Goal: Task Accomplishment & Management: Manage account settings

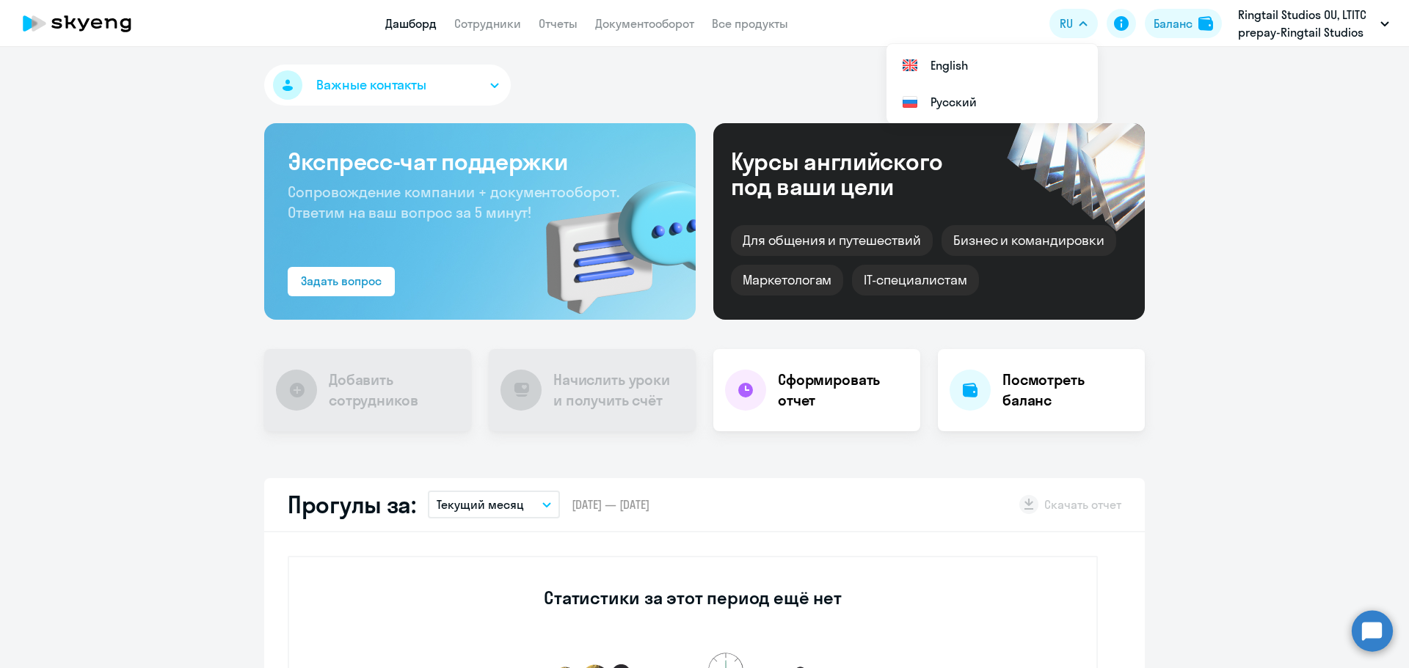
click at [1175, 7] on app-header-actions "RU English Русский [GEOGRAPHIC_DATA] OU, LTITC prepay-Ringtail Studios [GEOGRAP…" at bounding box center [1222, 23] width 347 height 35
click at [1175, 19] on div "Баланс" at bounding box center [1172, 24] width 39 height 18
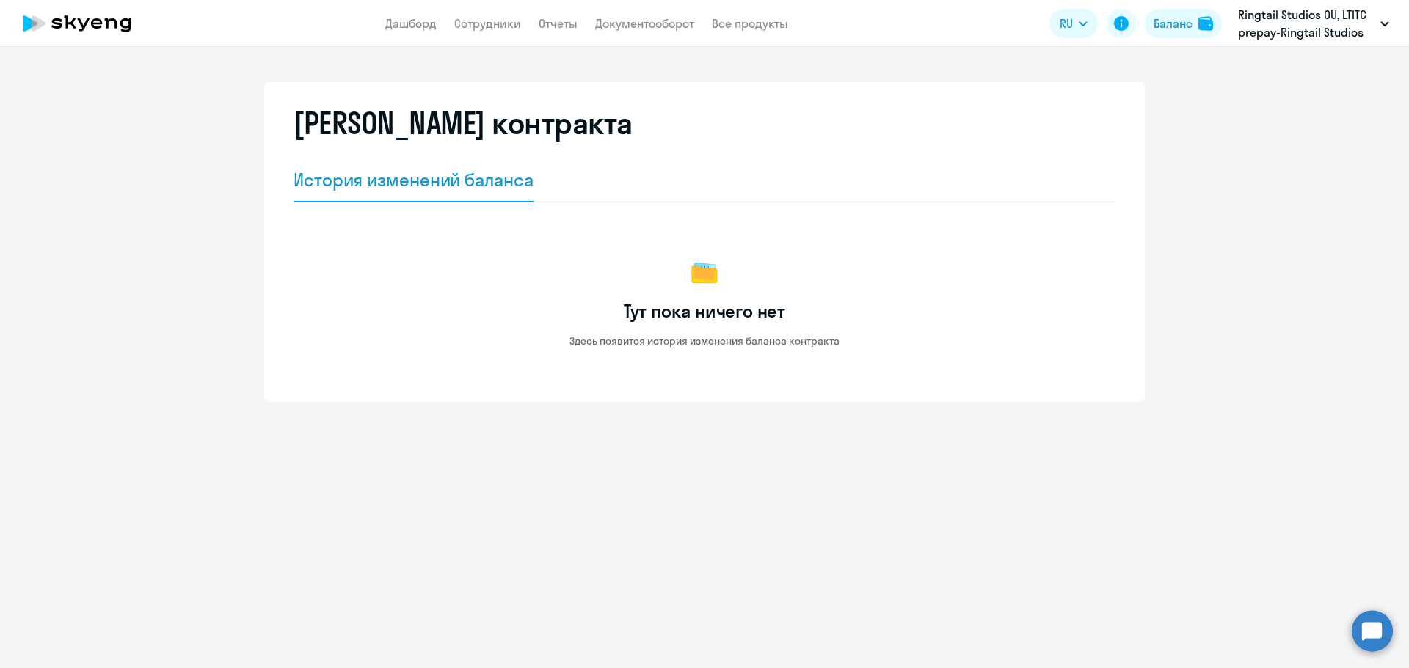
click at [632, 13] on app-header "Дашборд Сотрудники Отчеты Документооборот Все продукты Дашборд Сотрудники Отчет…" at bounding box center [704, 23] width 1409 height 47
click at [627, 19] on link "Документооборот" at bounding box center [644, 23] width 99 height 15
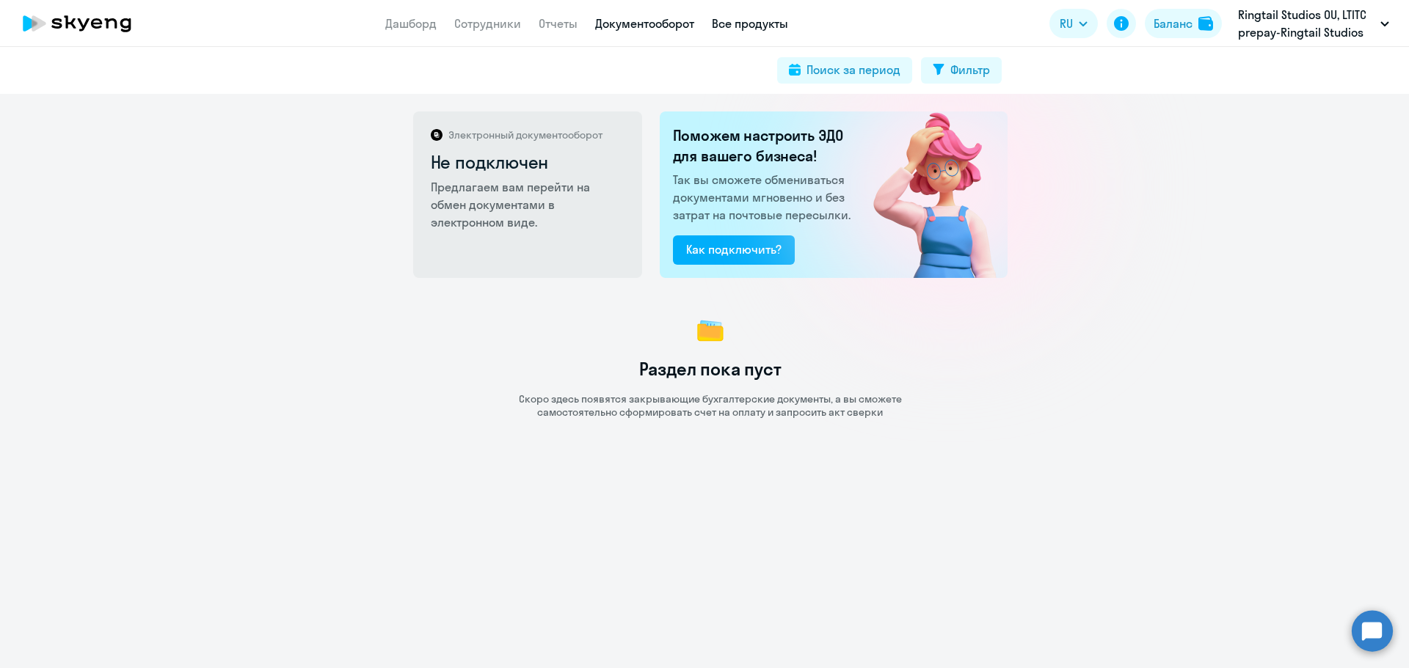
click at [731, 21] on link "Все продукты" at bounding box center [750, 23] width 76 height 15
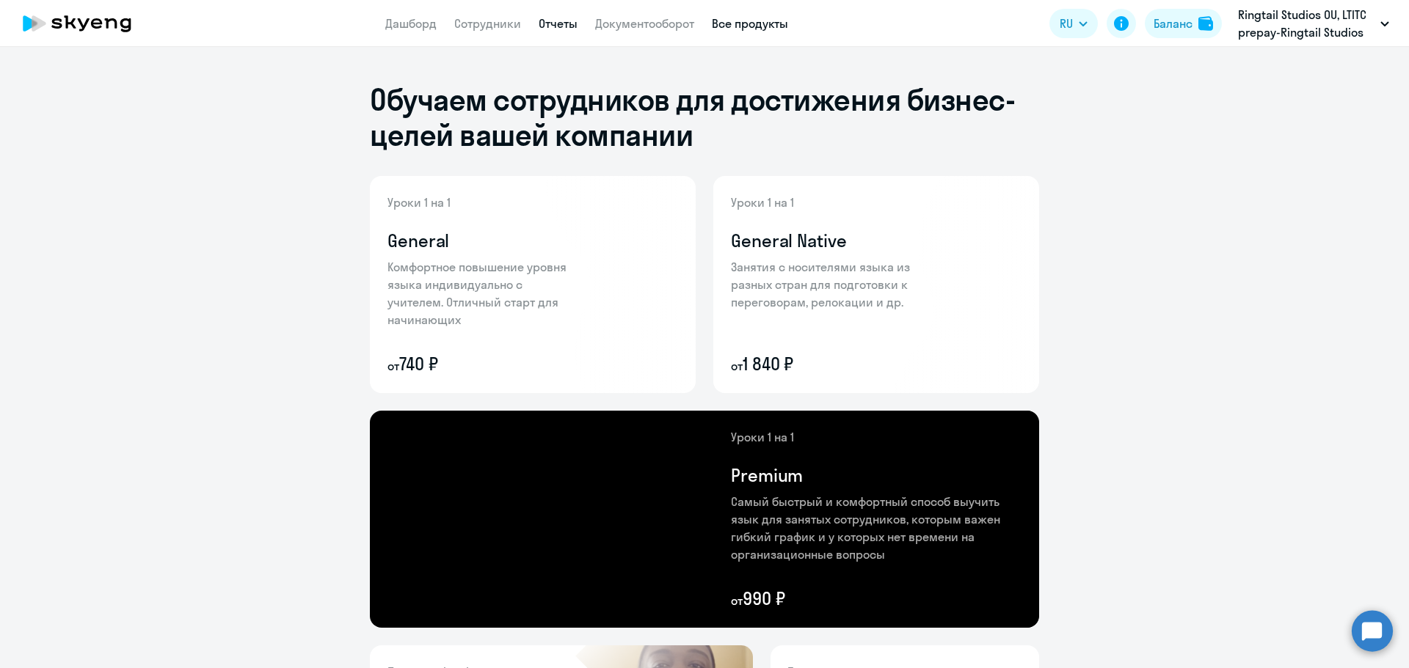
click at [558, 26] on link "Отчеты" at bounding box center [558, 23] width 39 height 15
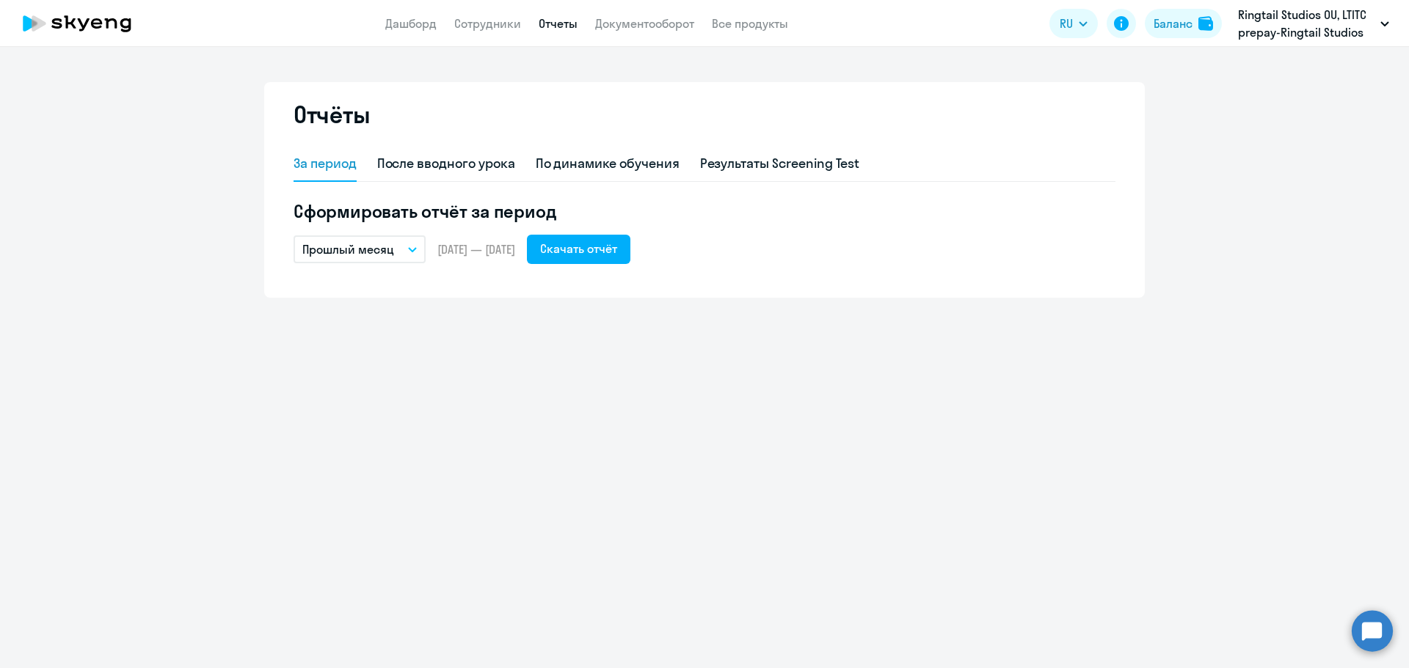
click at [409, 263] on button "Прошлый месяц" at bounding box center [359, 250] width 132 height 28
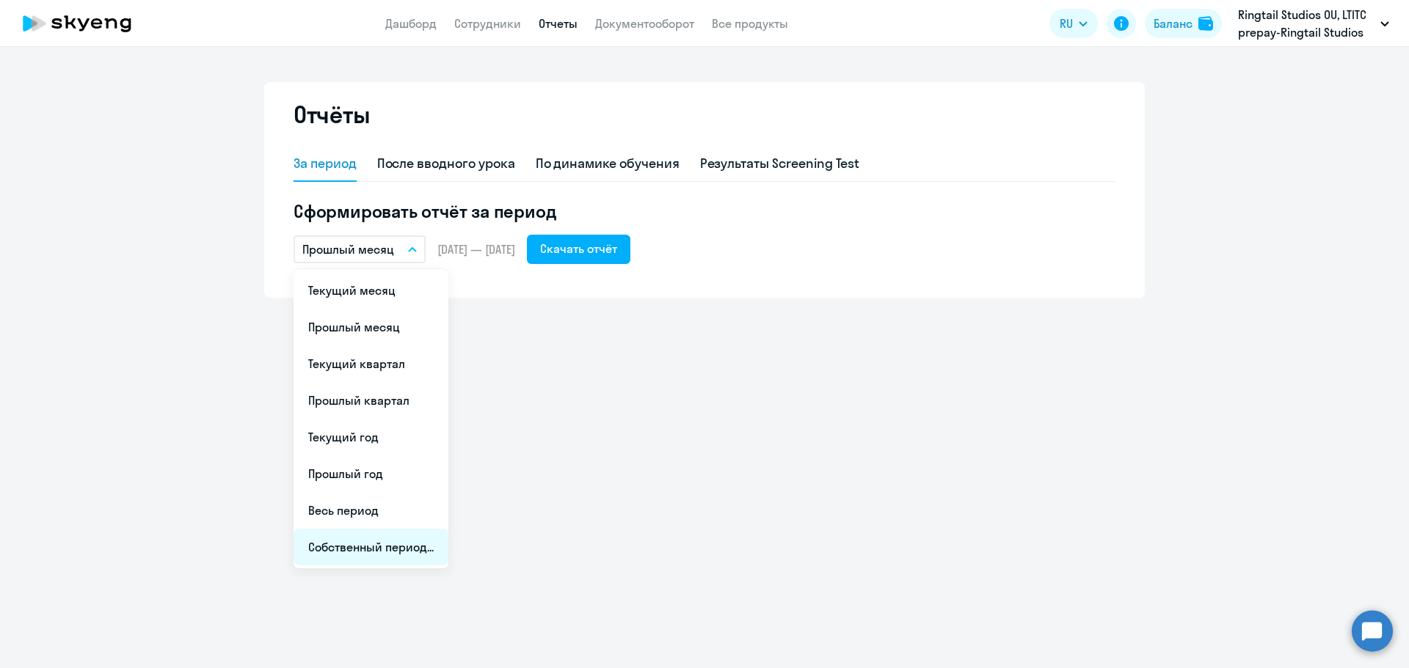
click at [356, 536] on li "Собственный период..." at bounding box center [370, 547] width 155 height 37
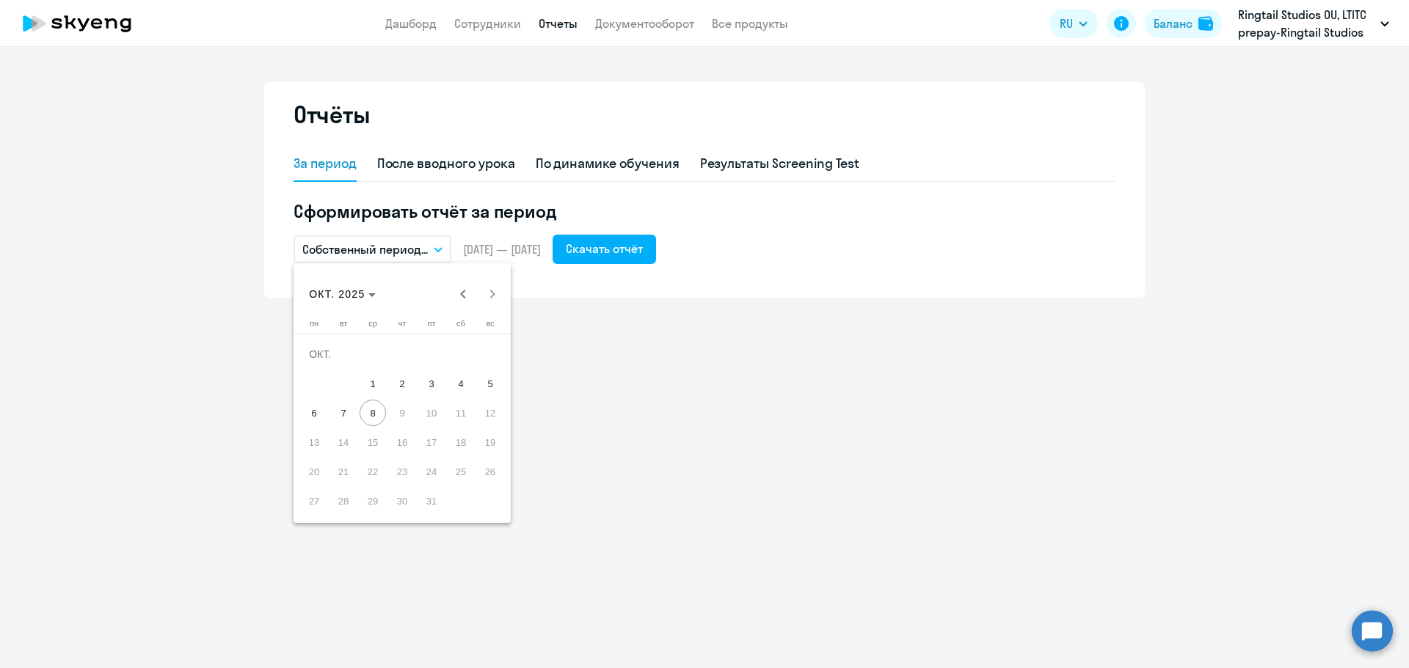
click at [412, 257] on div at bounding box center [704, 334] width 1409 height 668
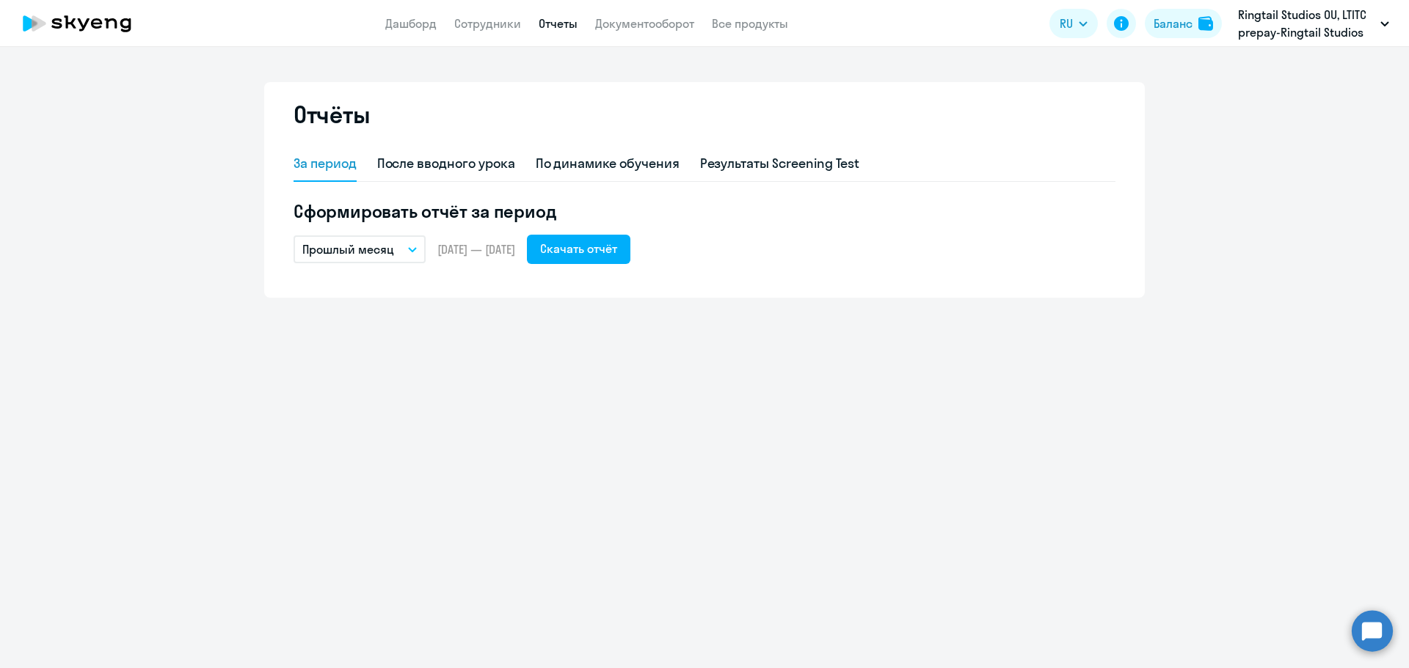
click at [395, 265] on div "За период После вводного урока По динамике обучения Результаты Screening Test С…" at bounding box center [704, 214] width 822 height 134
click at [399, 227] on div "Сформировать отчёт за период Прошлый месяц Текущий месяц Прошлый месяц Текущий …" at bounding box center [704, 232] width 822 height 65
click at [395, 252] on button "Прошлый месяц" at bounding box center [359, 250] width 132 height 28
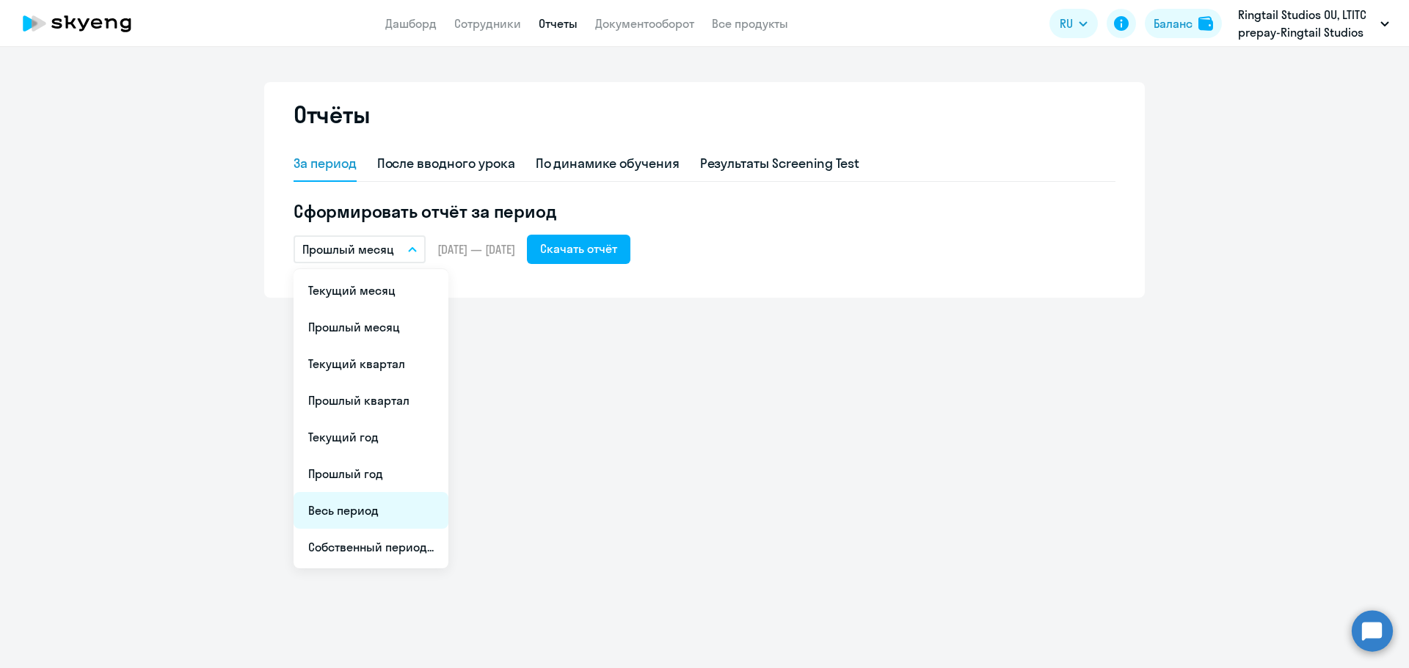
click at [372, 506] on li "Весь период" at bounding box center [370, 510] width 155 height 37
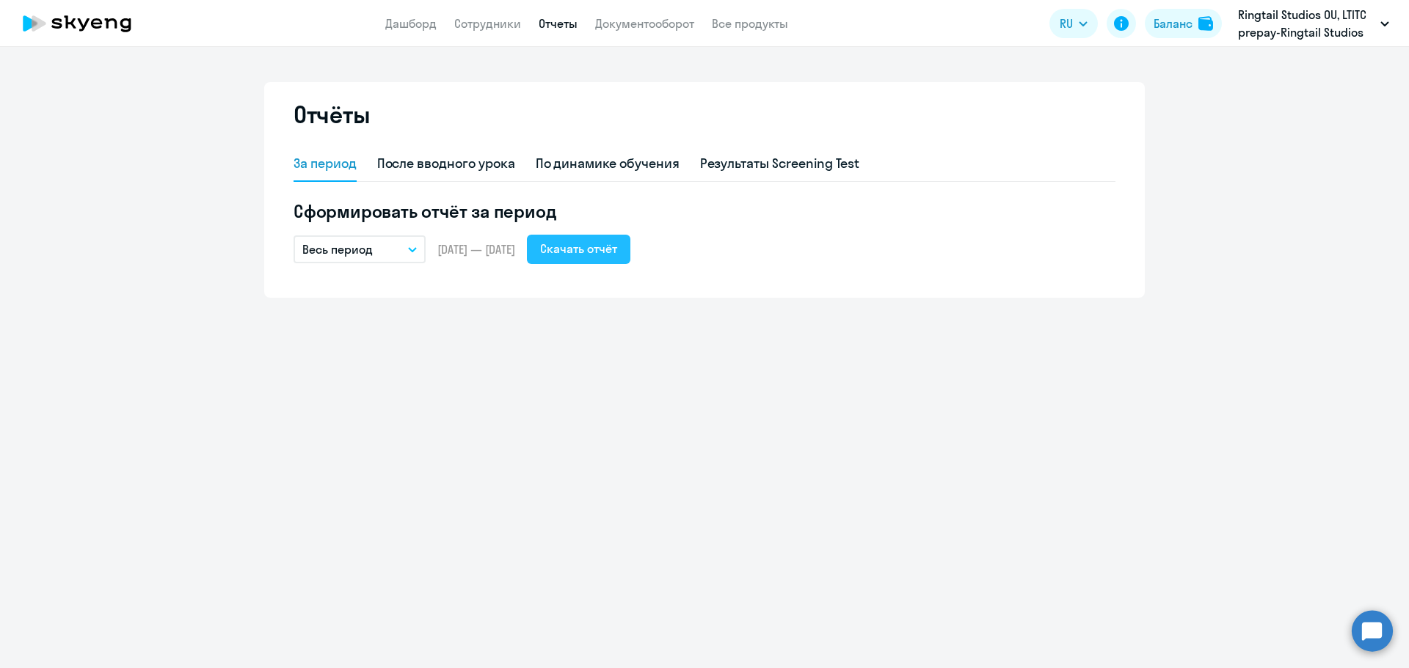
click at [630, 238] on button "Скачать отчёт" at bounding box center [578, 249] width 103 height 29
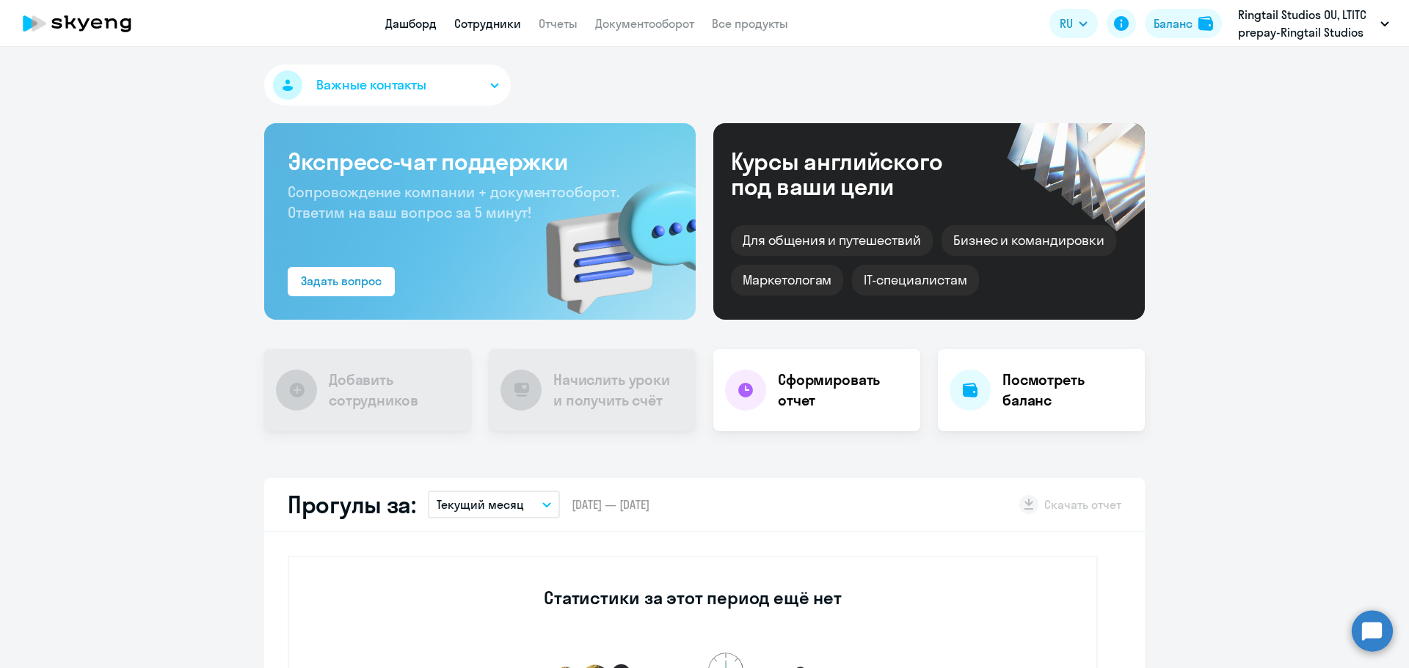
click at [472, 18] on link "Сотрудники" at bounding box center [487, 23] width 67 height 15
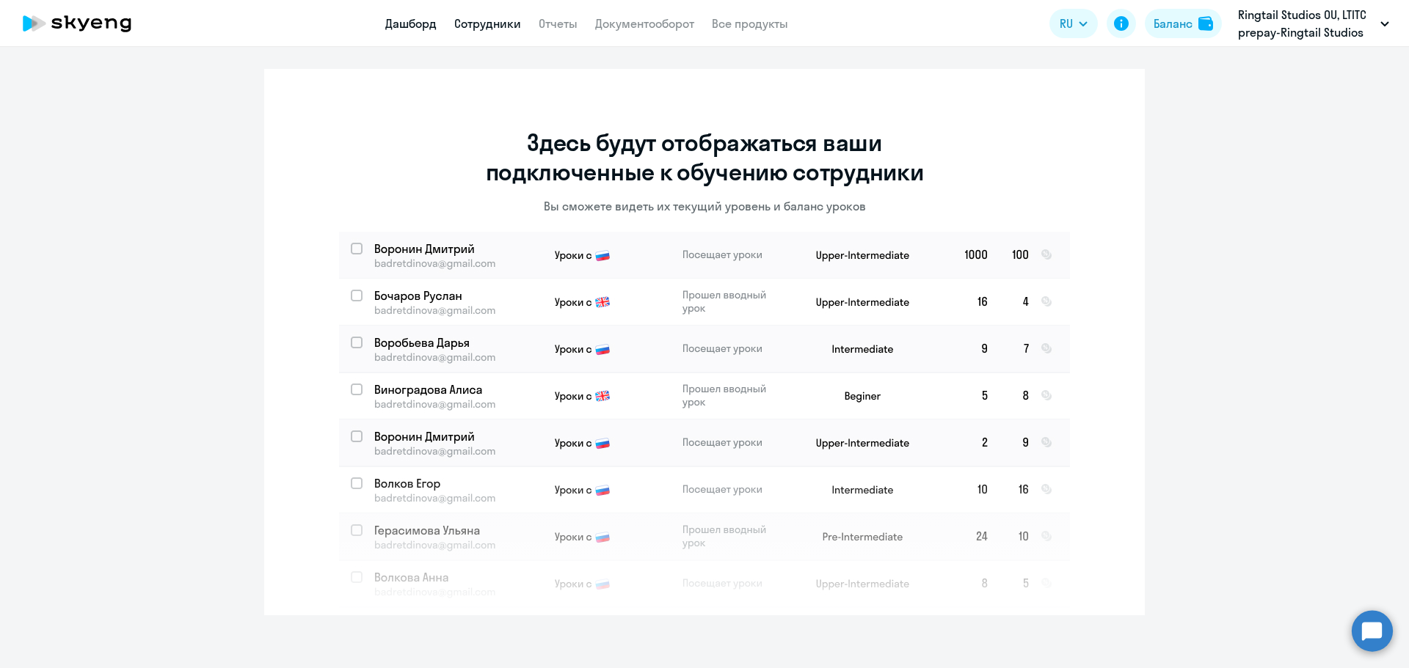
click at [407, 26] on link "Дашборд" at bounding box center [410, 23] width 51 height 15
